Goal: Transaction & Acquisition: Purchase product/service

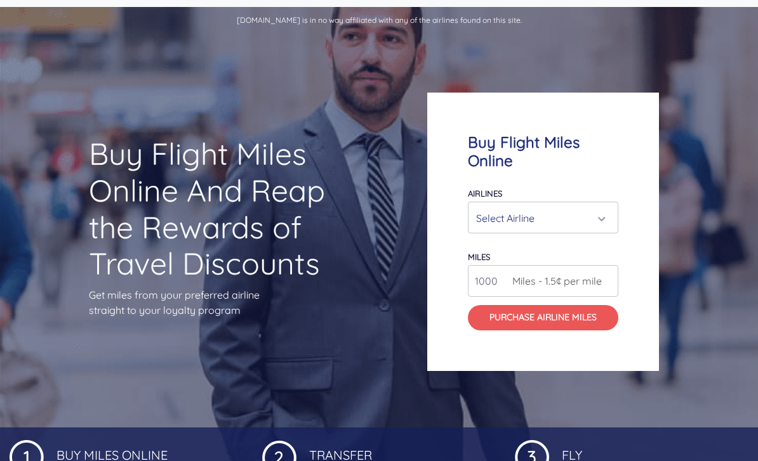
scroll to position [44, 0]
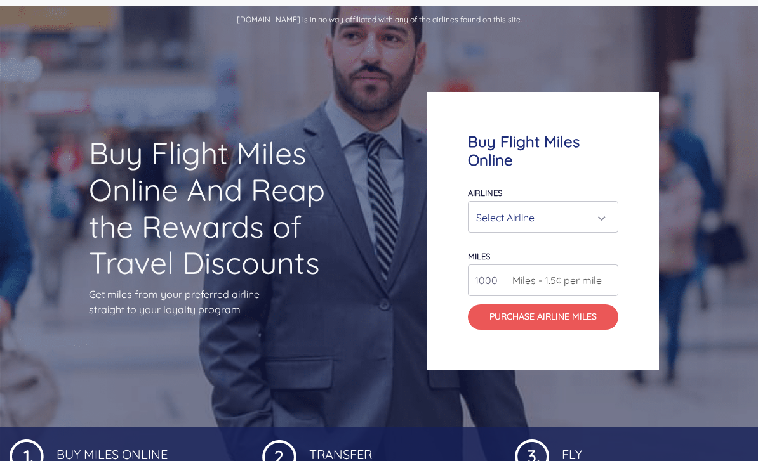
click at [579, 230] on div "Select Airline" at bounding box center [539, 218] width 127 height 24
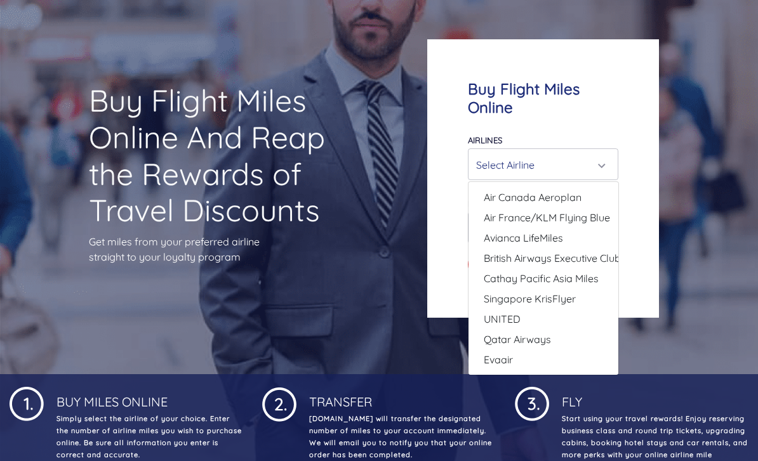
scroll to position [99, 0]
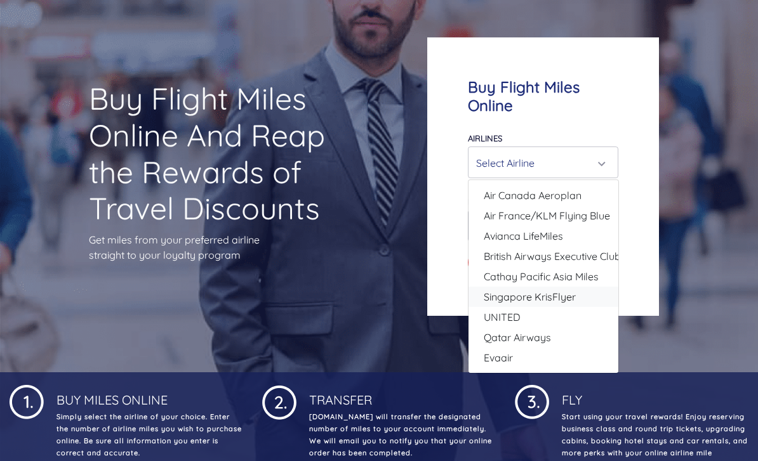
click at [569, 305] on span "Singapore KrisFlyer" at bounding box center [529, 296] width 92 height 15
select select "Singapore KrisFlyer"
type input "80000"
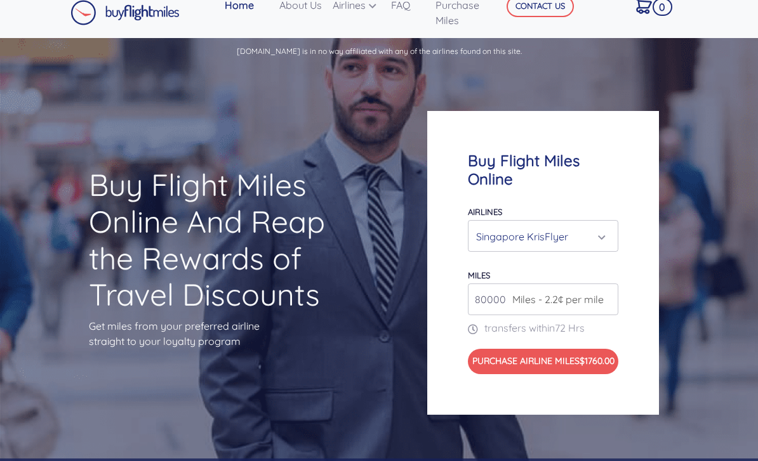
scroll to position [0, 0]
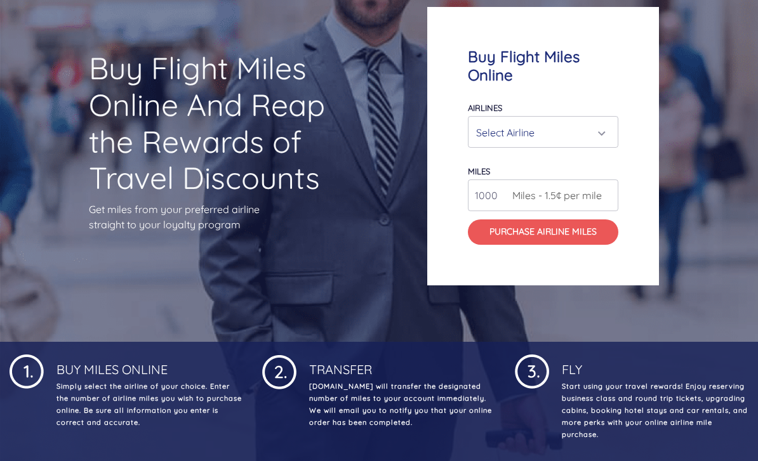
click at [596, 145] on div "Select Airline" at bounding box center [539, 133] width 127 height 24
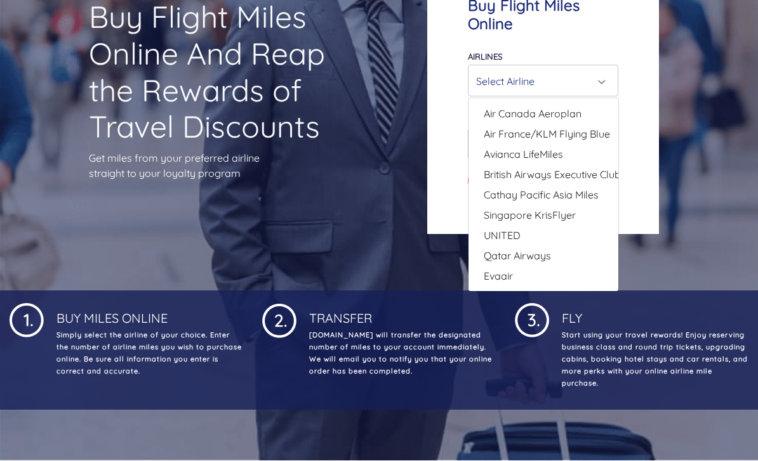
scroll to position [182, 0]
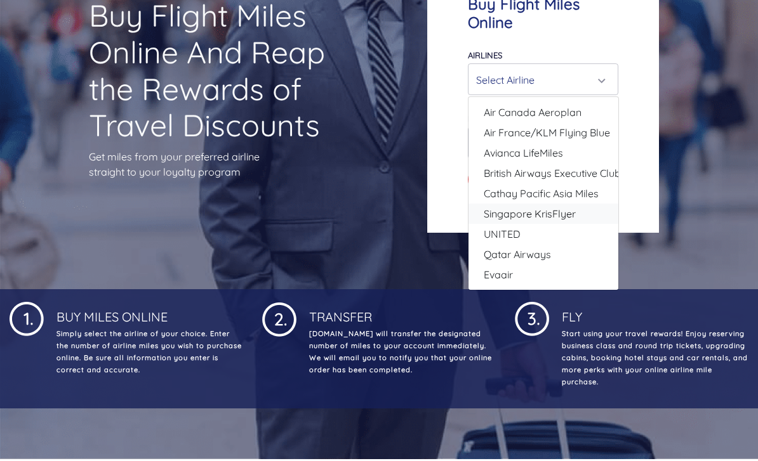
click at [581, 224] on link "Singapore KrisFlyer" at bounding box center [543, 214] width 150 height 20
select select "Singapore KrisFlyer"
type input "80000"
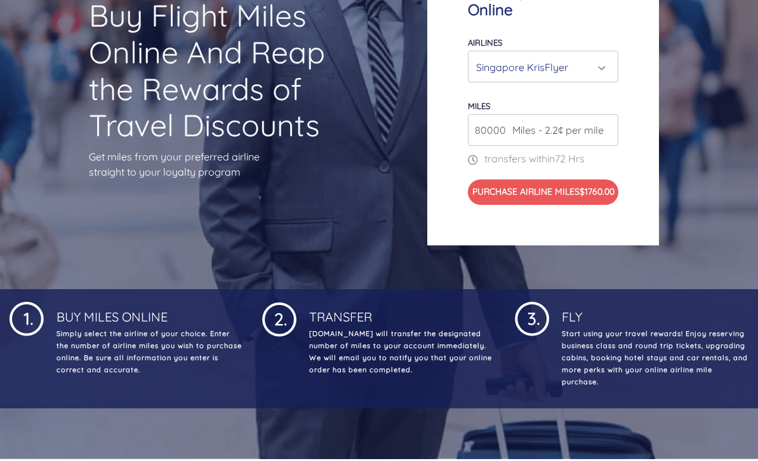
click at [597, 138] on span "Miles - 2.2¢ per mile" at bounding box center [555, 129] width 98 height 15
click at [504, 140] on input "80000" at bounding box center [543, 130] width 151 height 32
click at [544, 135] on input "80000" at bounding box center [543, 130] width 151 height 32
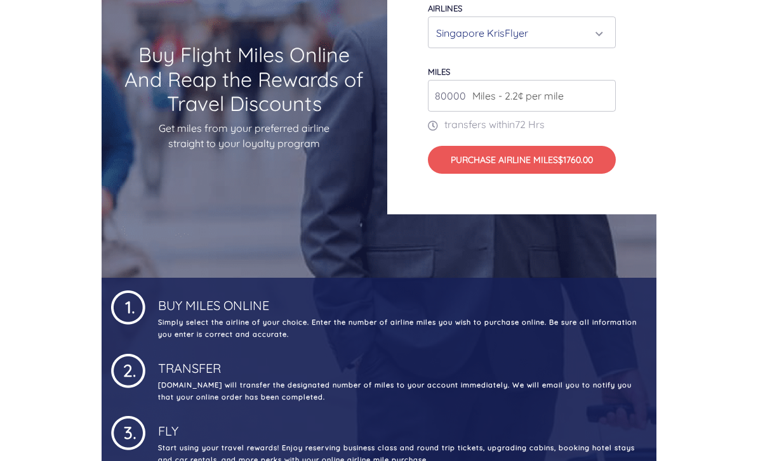
scroll to position [0, 0]
